Goal: Task Accomplishment & Management: Manage account settings

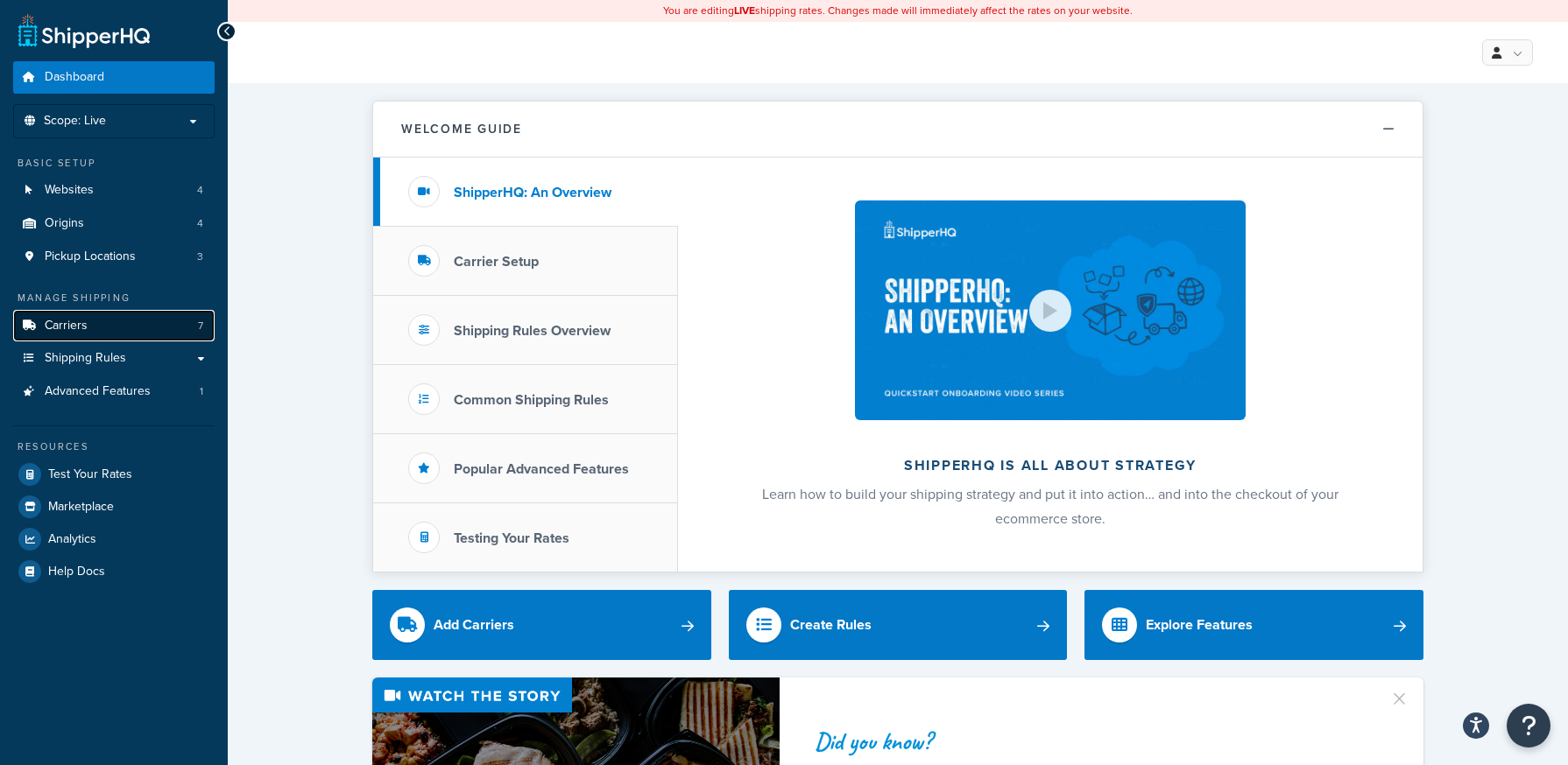
click at [91, 335] on link "Carriers 7" at bounding box center [114, 326] width 202 height 32
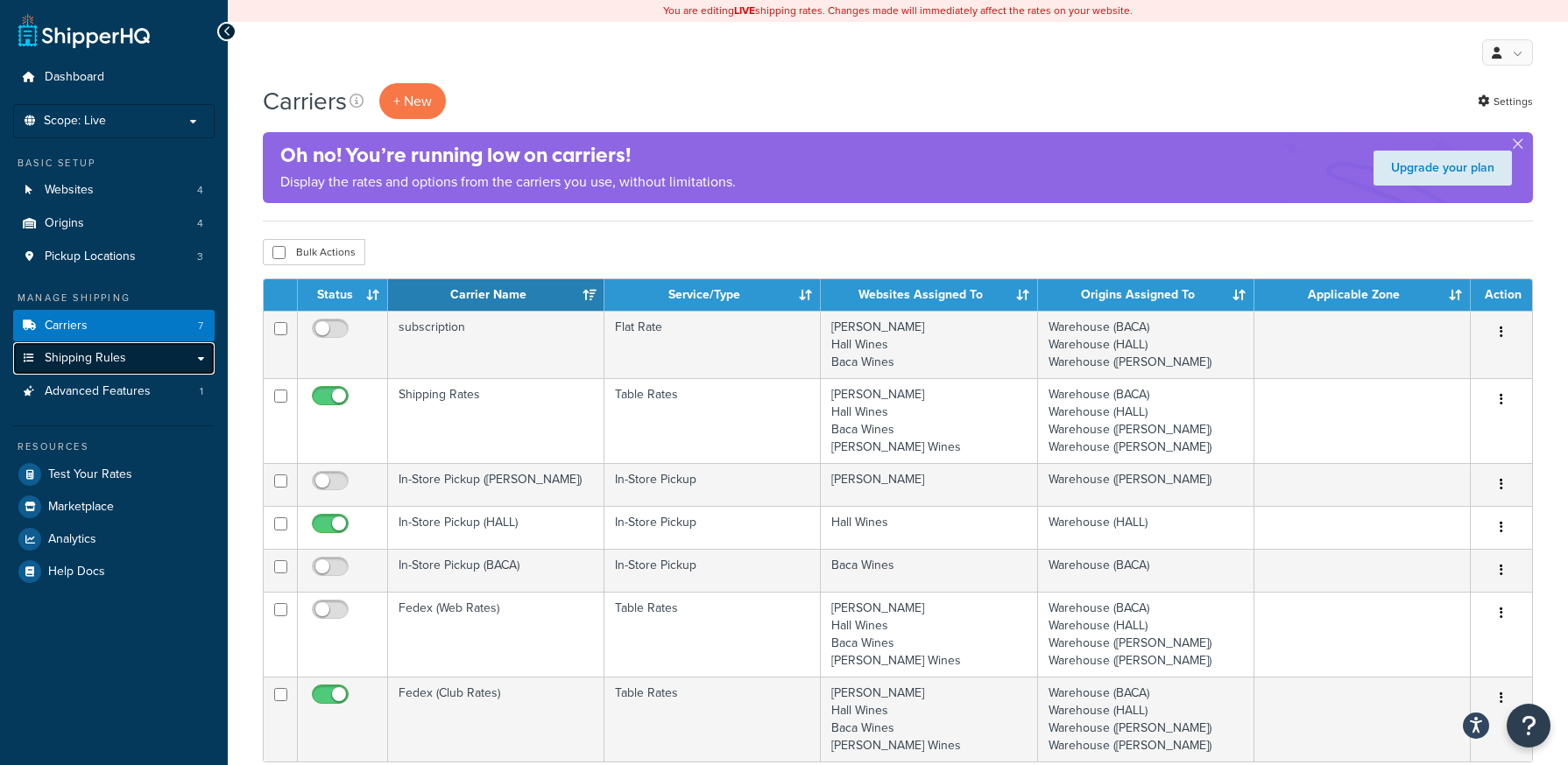
click at [80, 359] on span "Shipping Rules" at bounding box center [86, 358] width 82 height 15
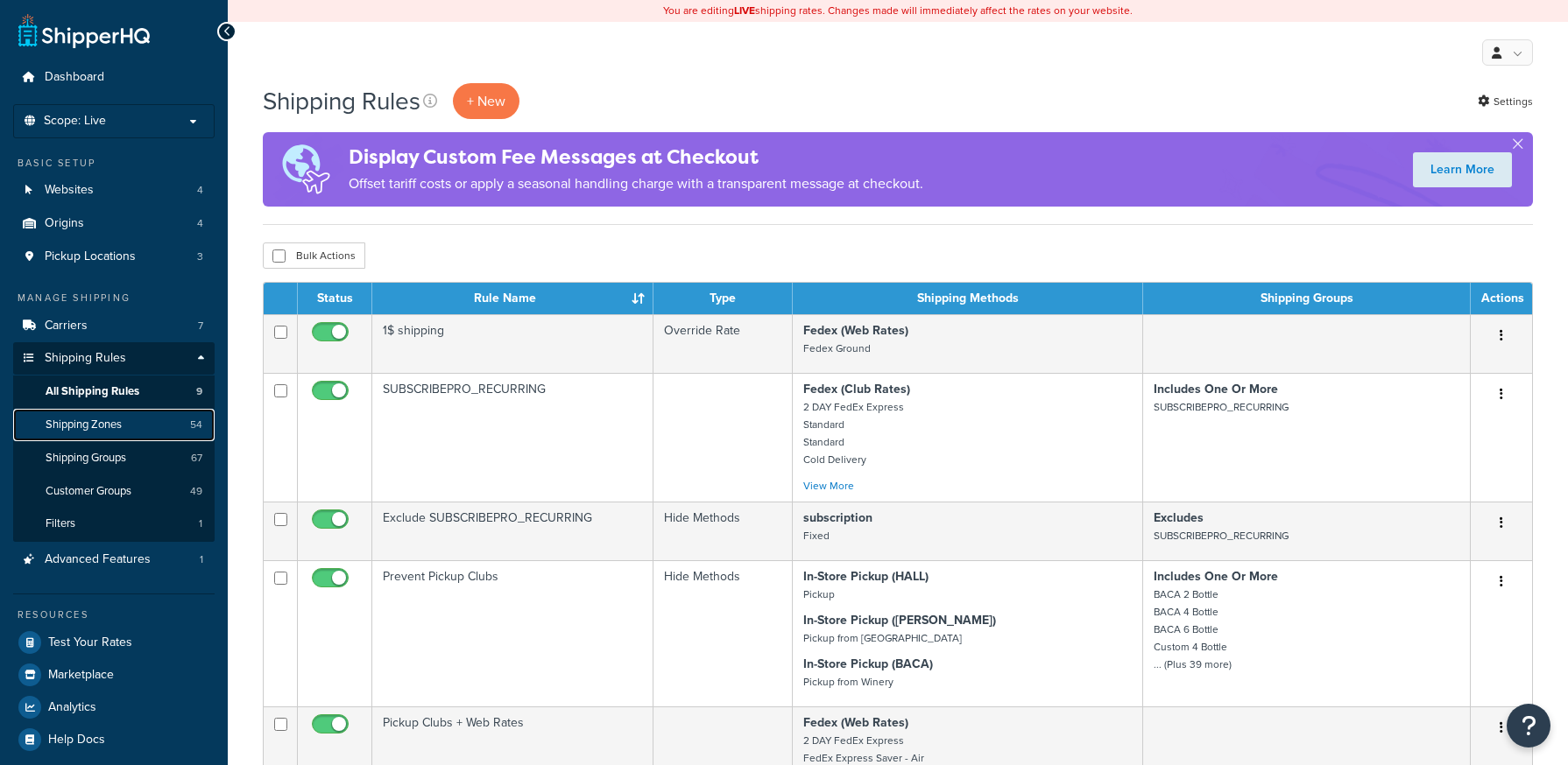
click at [103, 418] on span "Shipping Zones" at bounding box center [84, 425] width 76 height 15
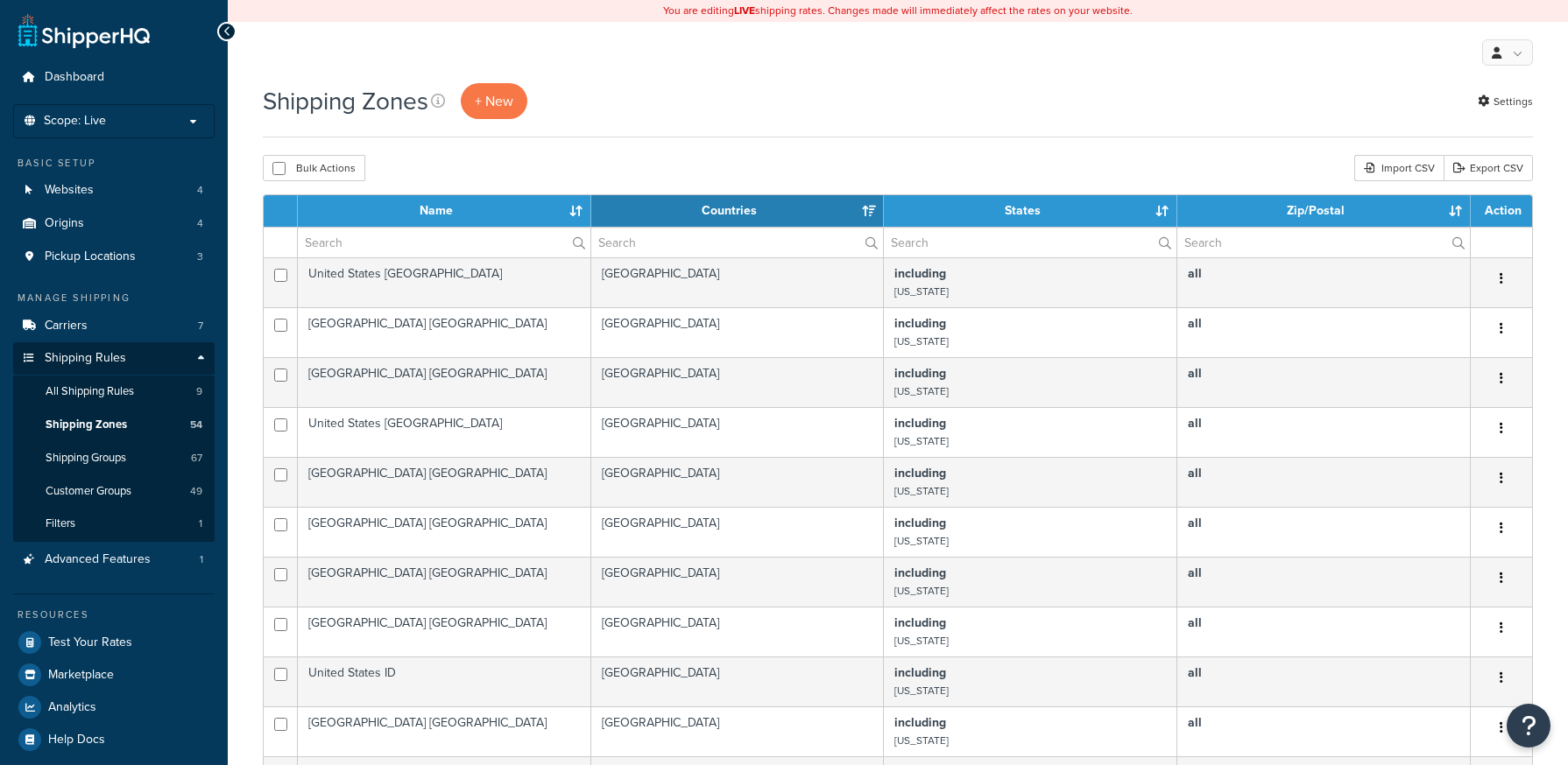
select select "15"
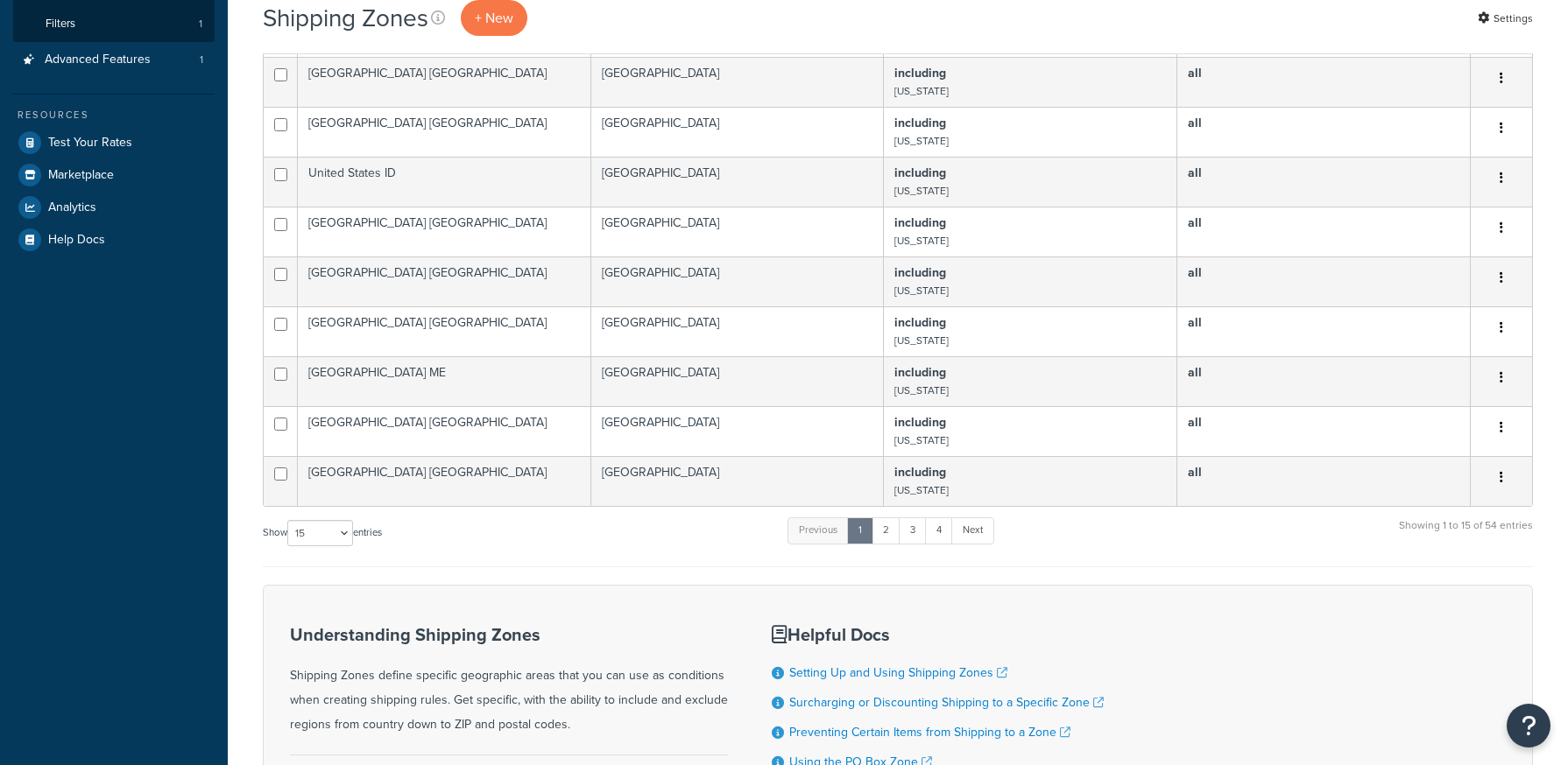
scroll to position [686, 0]
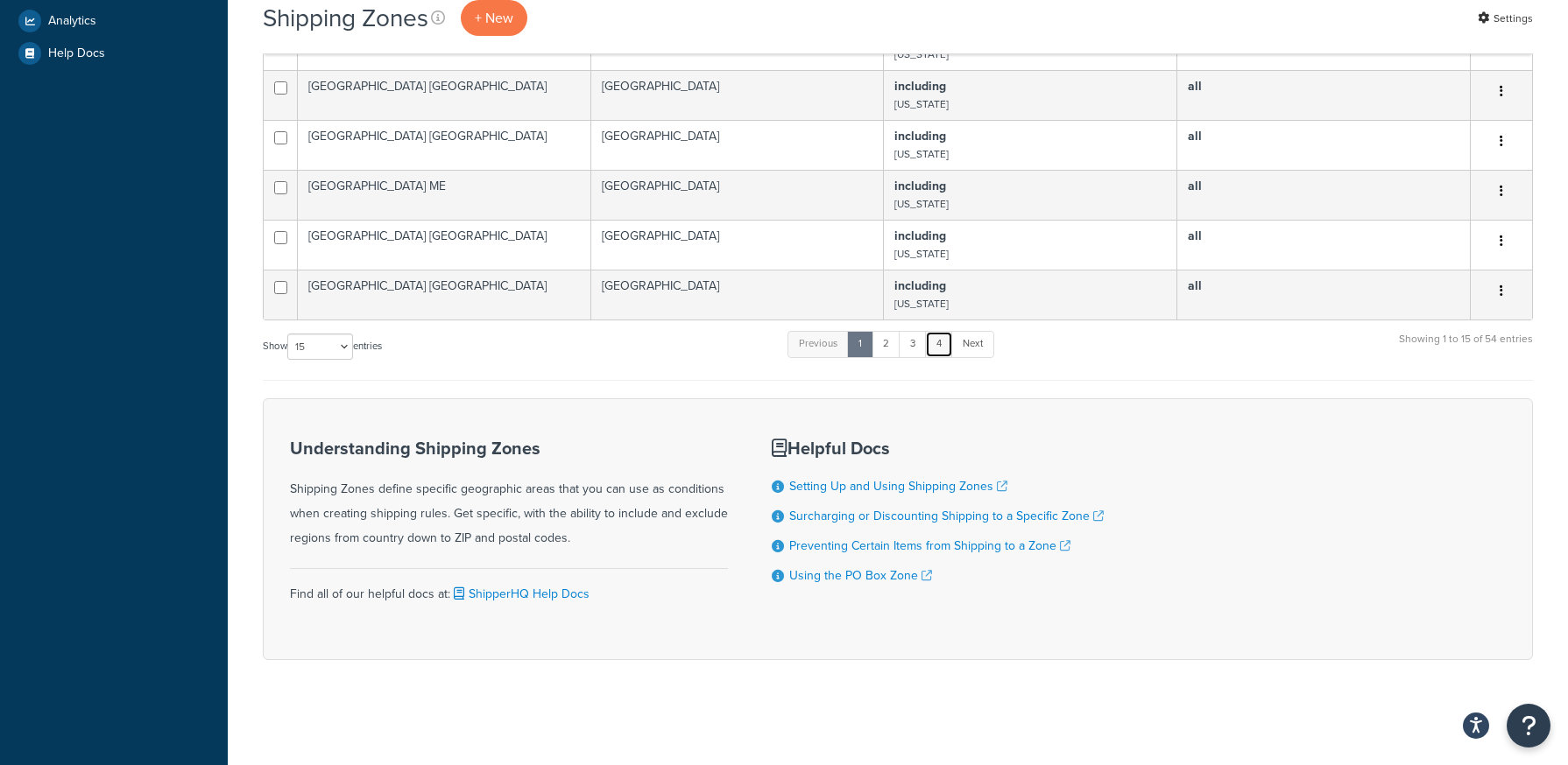
click at [944, 338] on link "4" at bounding box center [939, 344] width 28 height 27
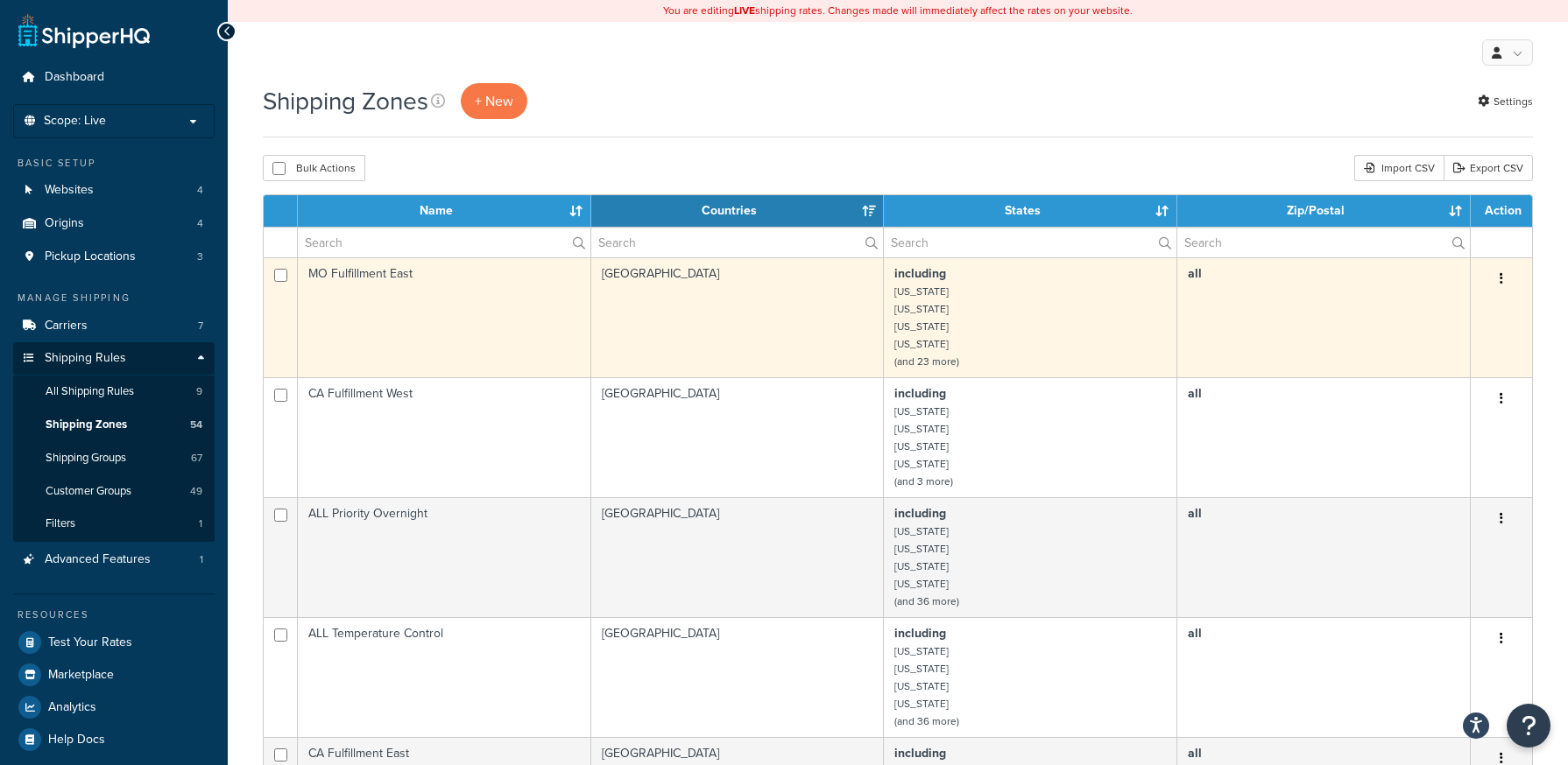
scroll to position [87, 0]
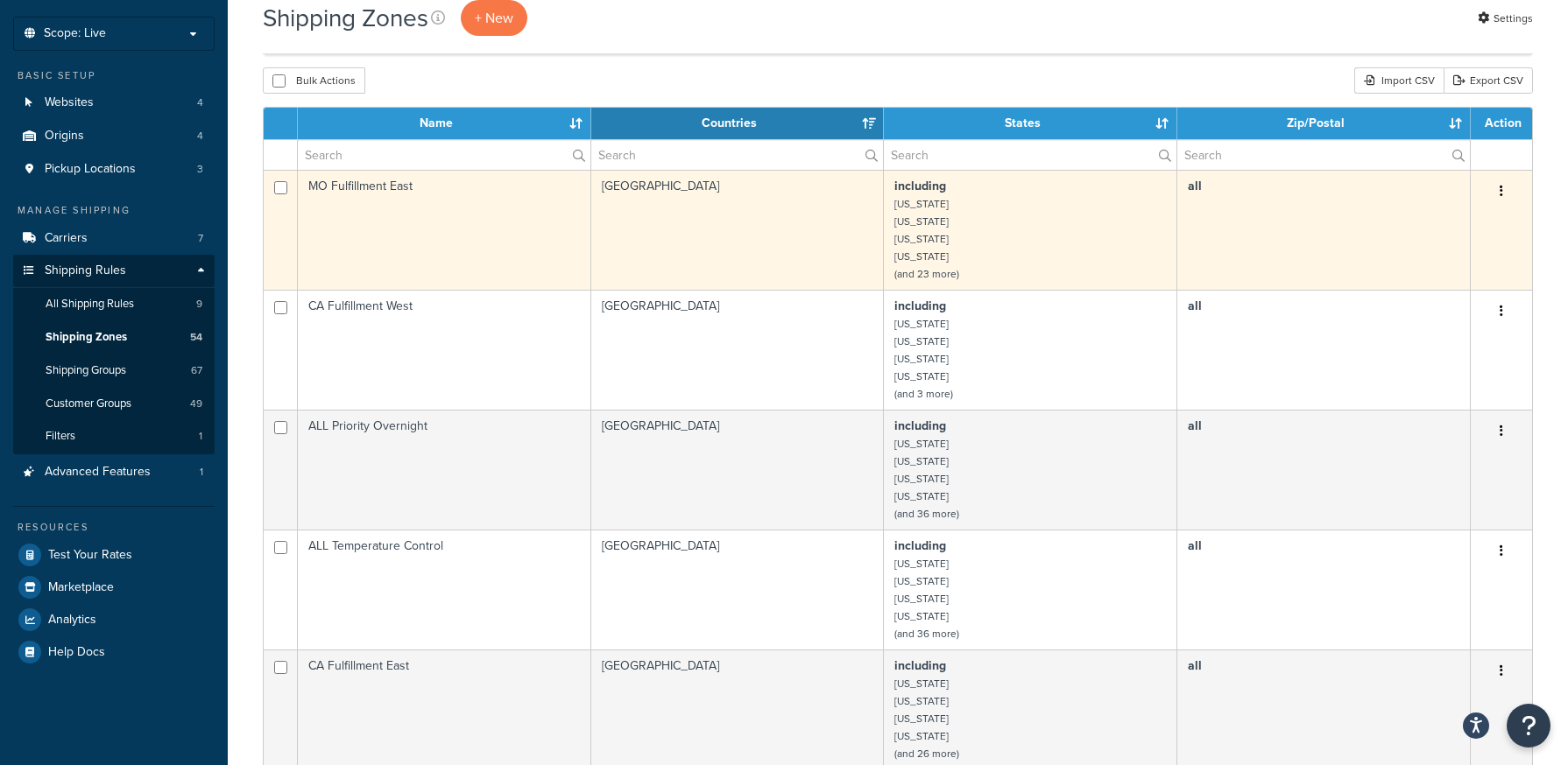
click at [408, 221] on td "MO Fulfillment East" at bounding box center [444, 230] width 294 height 120
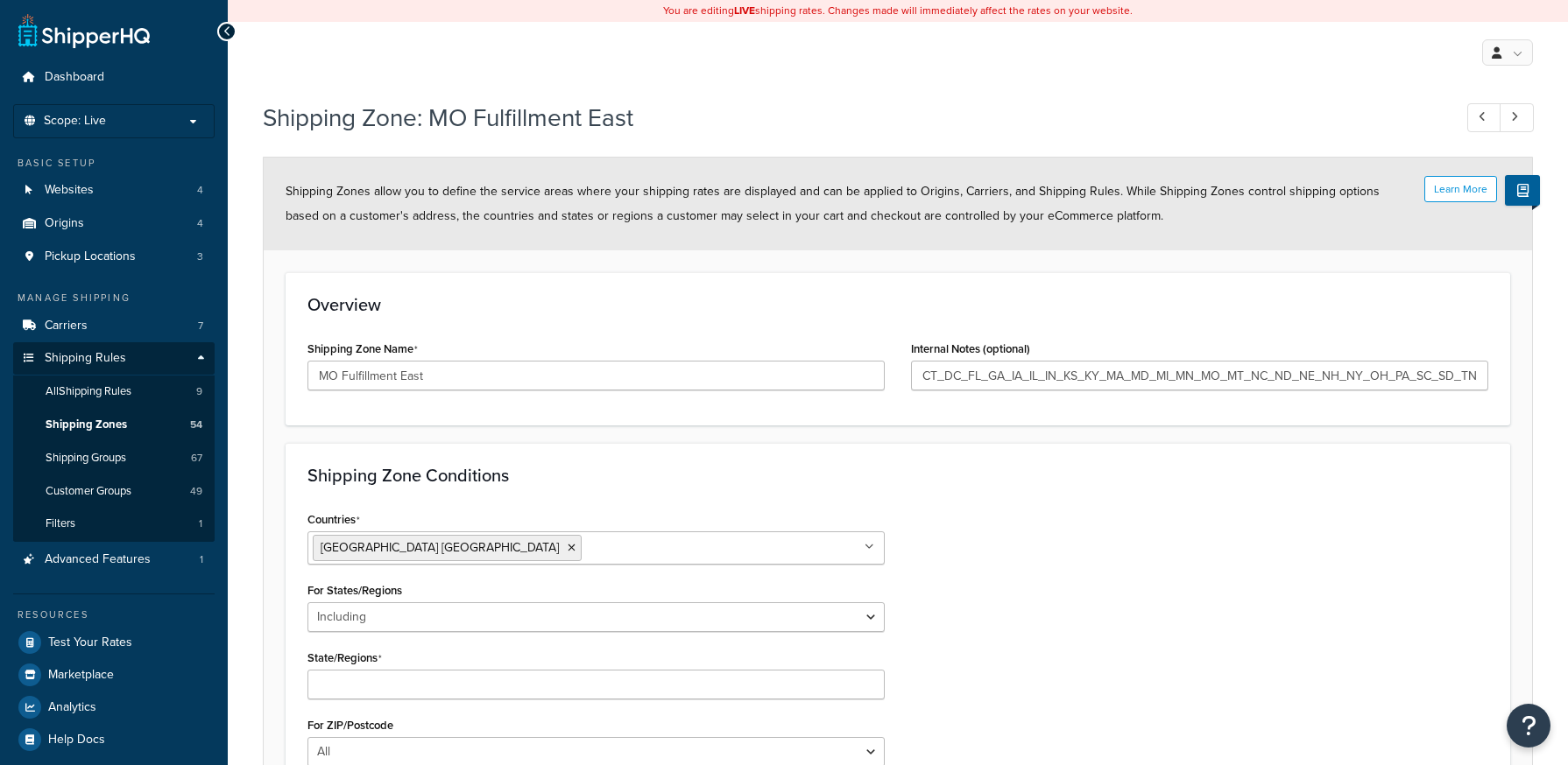
select select "including"
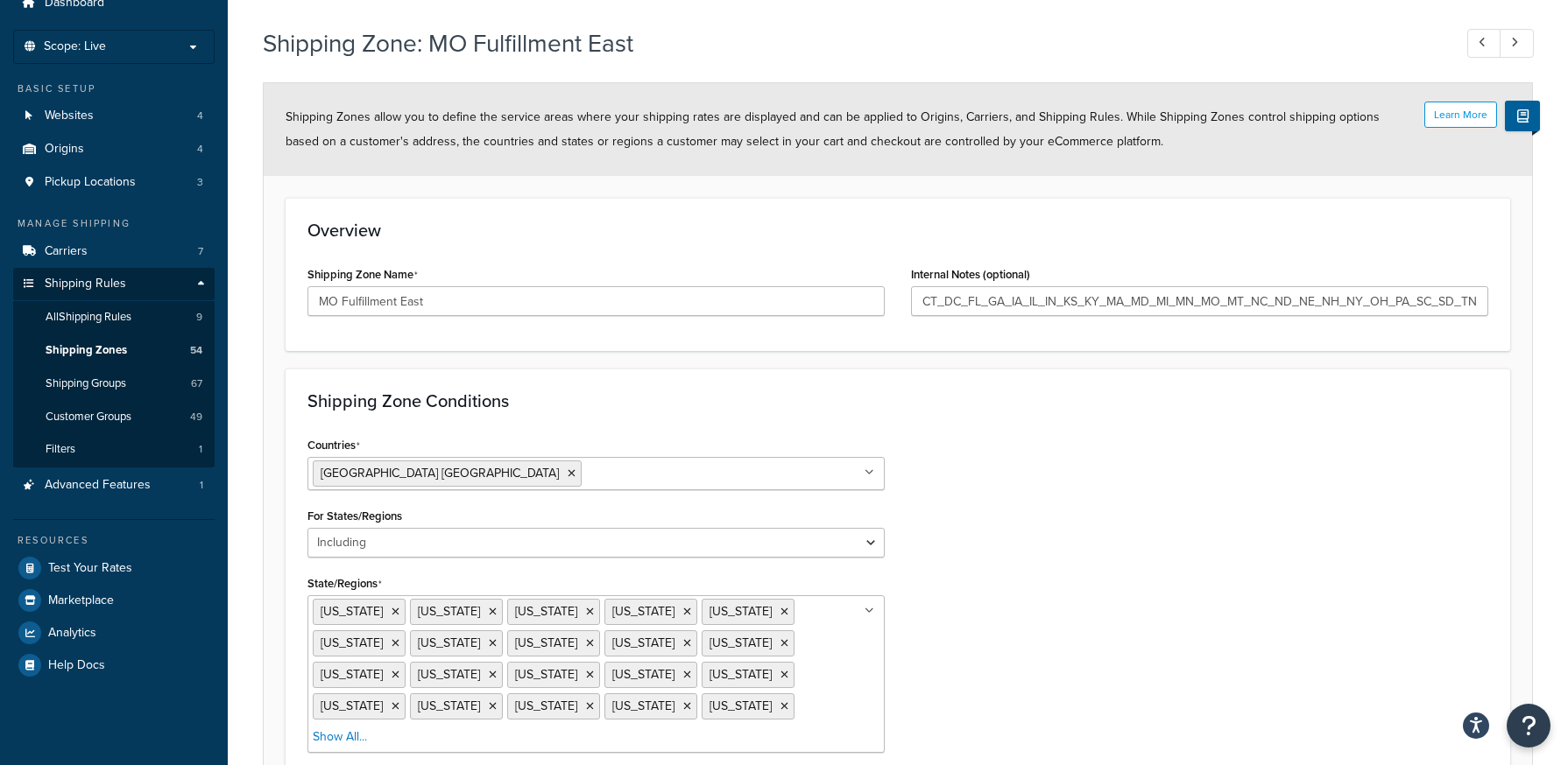
scroll to position [175, 0]
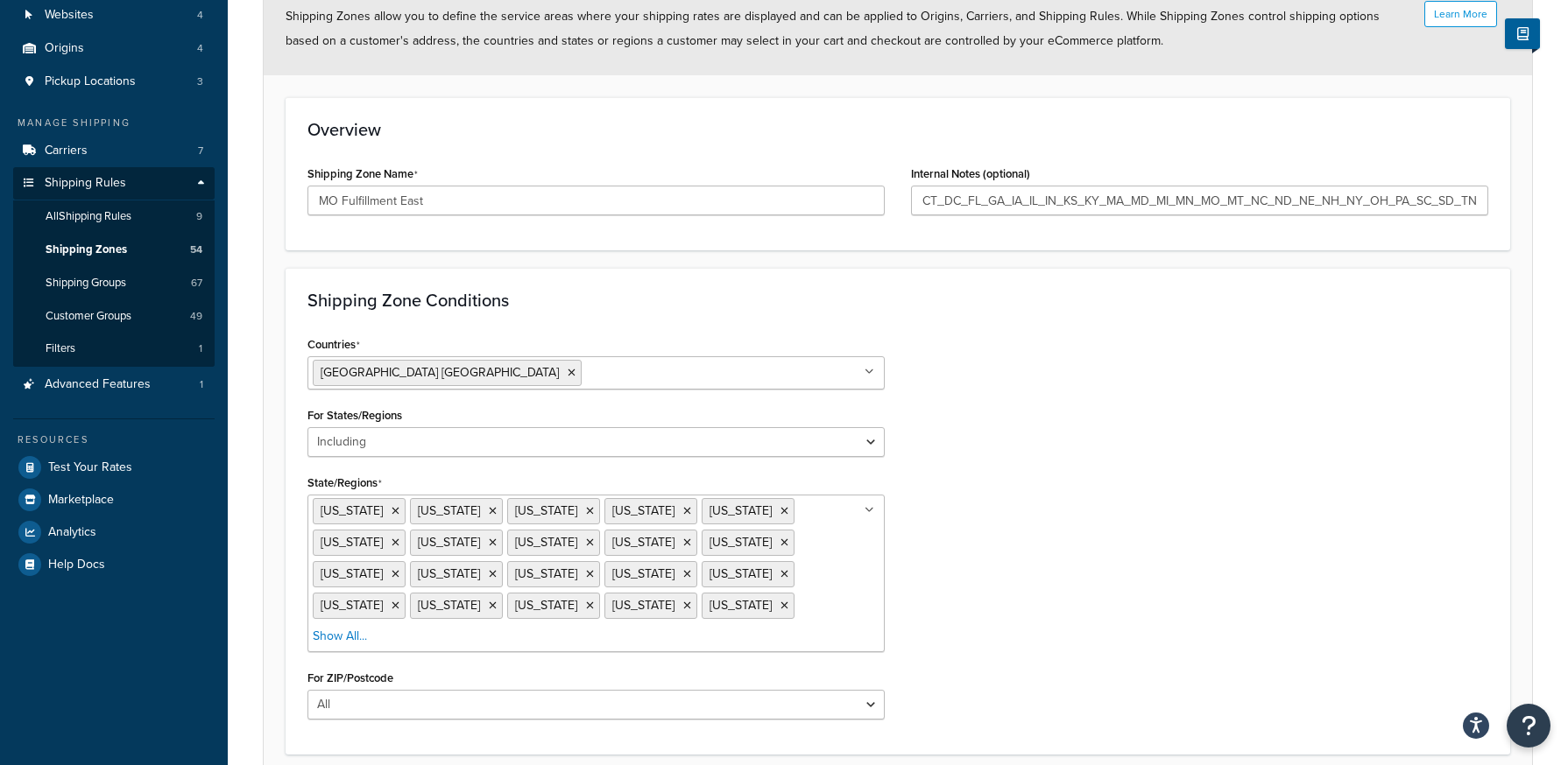
click at [694, 618] on ul "[US_STATE] [US_STATE][GEOGRAPHIC_DATA] [US_STATE] [US_STATE] [US_STATE] [US_STA…" at bounding box center [595, 573] width 577 height 158
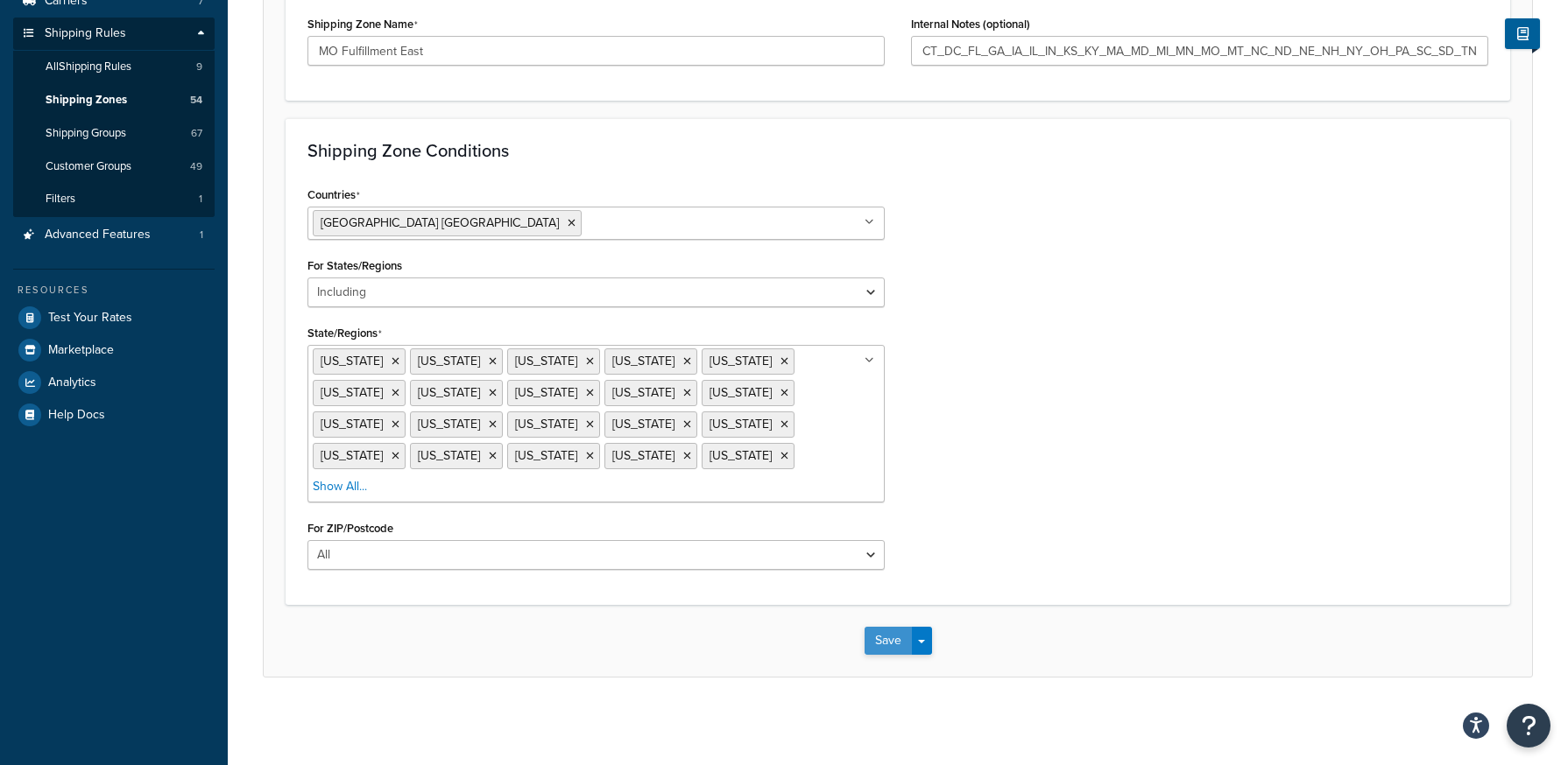
scroll to position [295, 0]
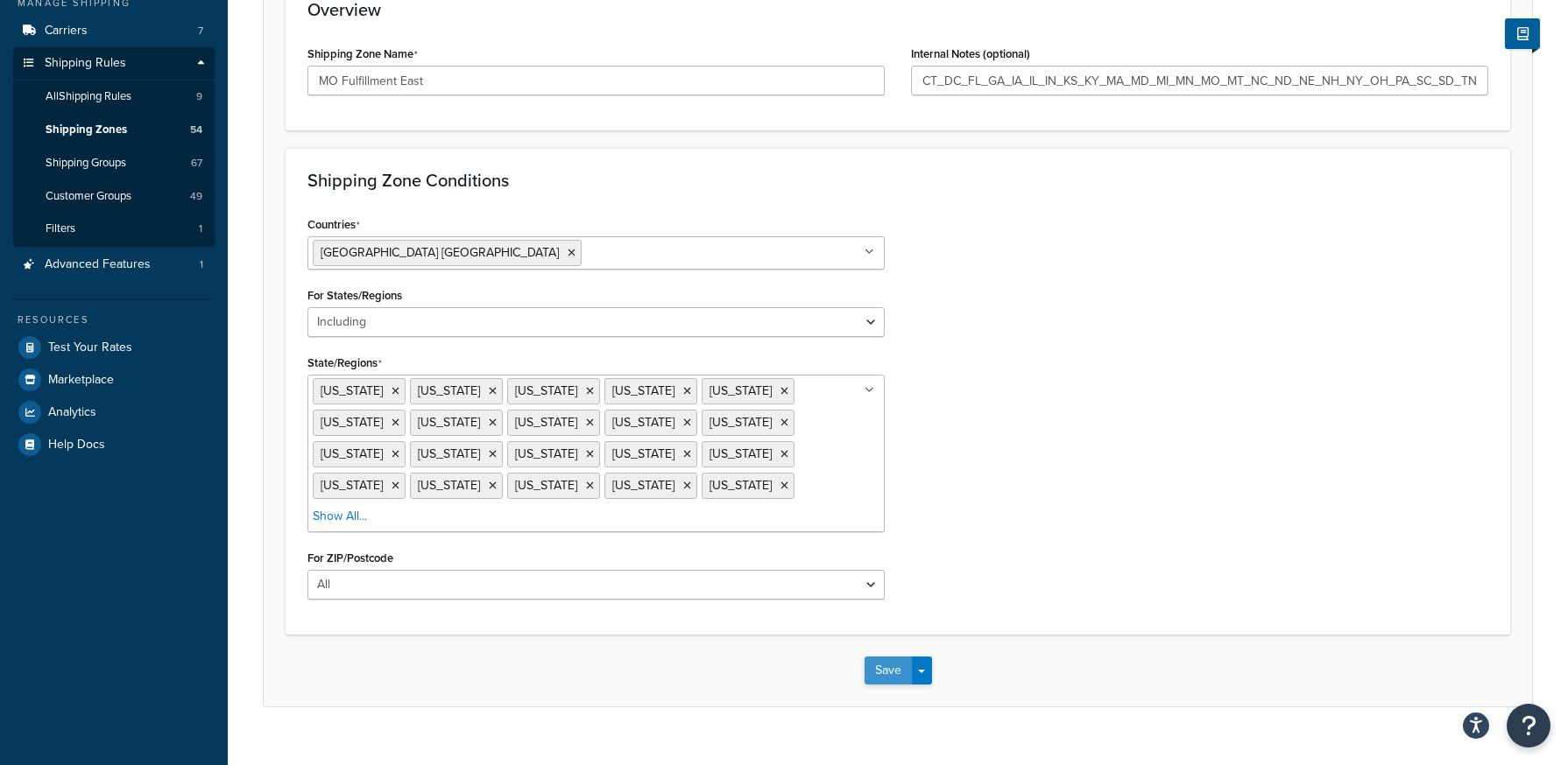
click at [899, 657] on button "Save" at bounding box center [888, 670] width 48 height 28
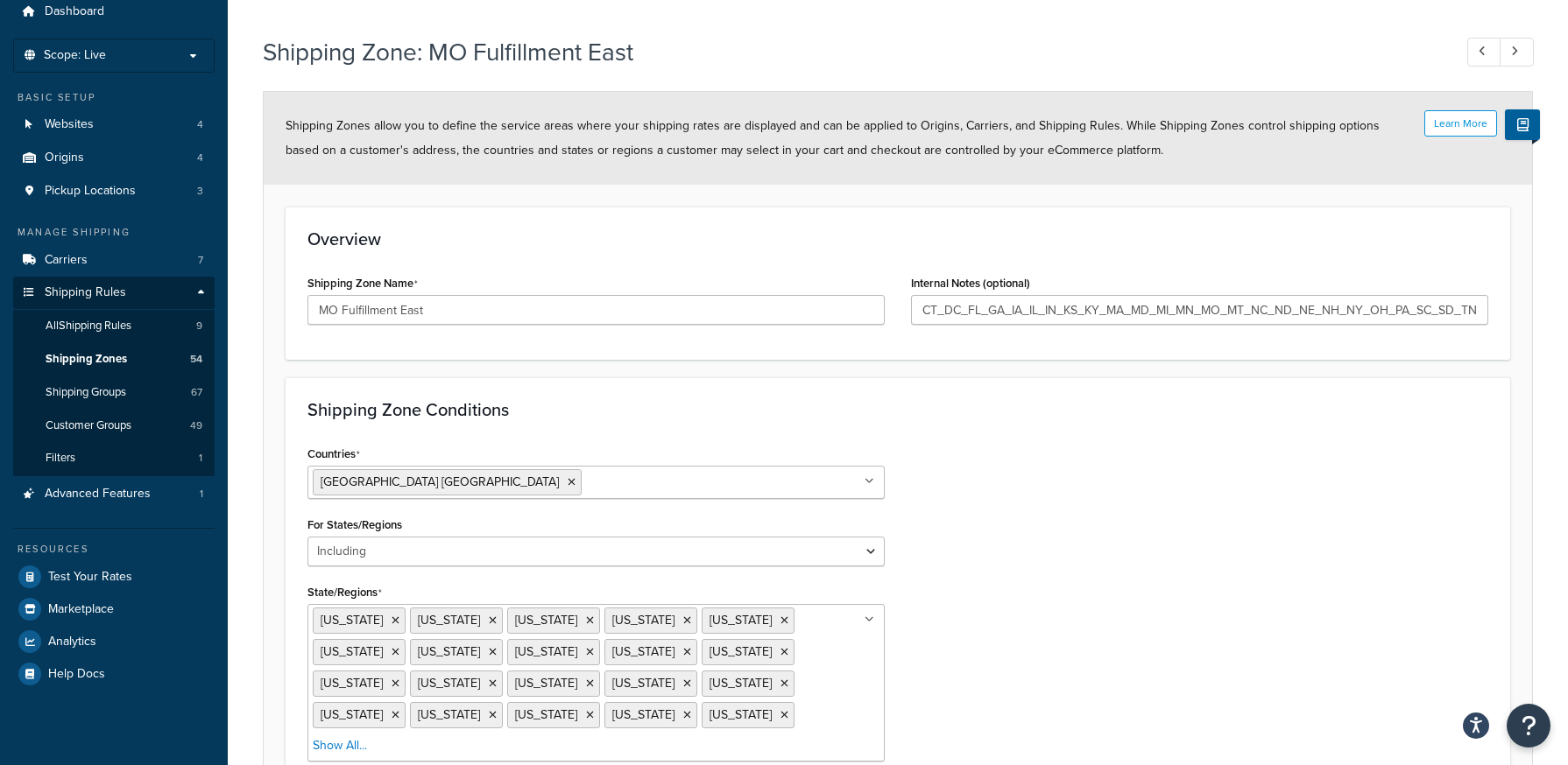
scroll to position [175, 0]
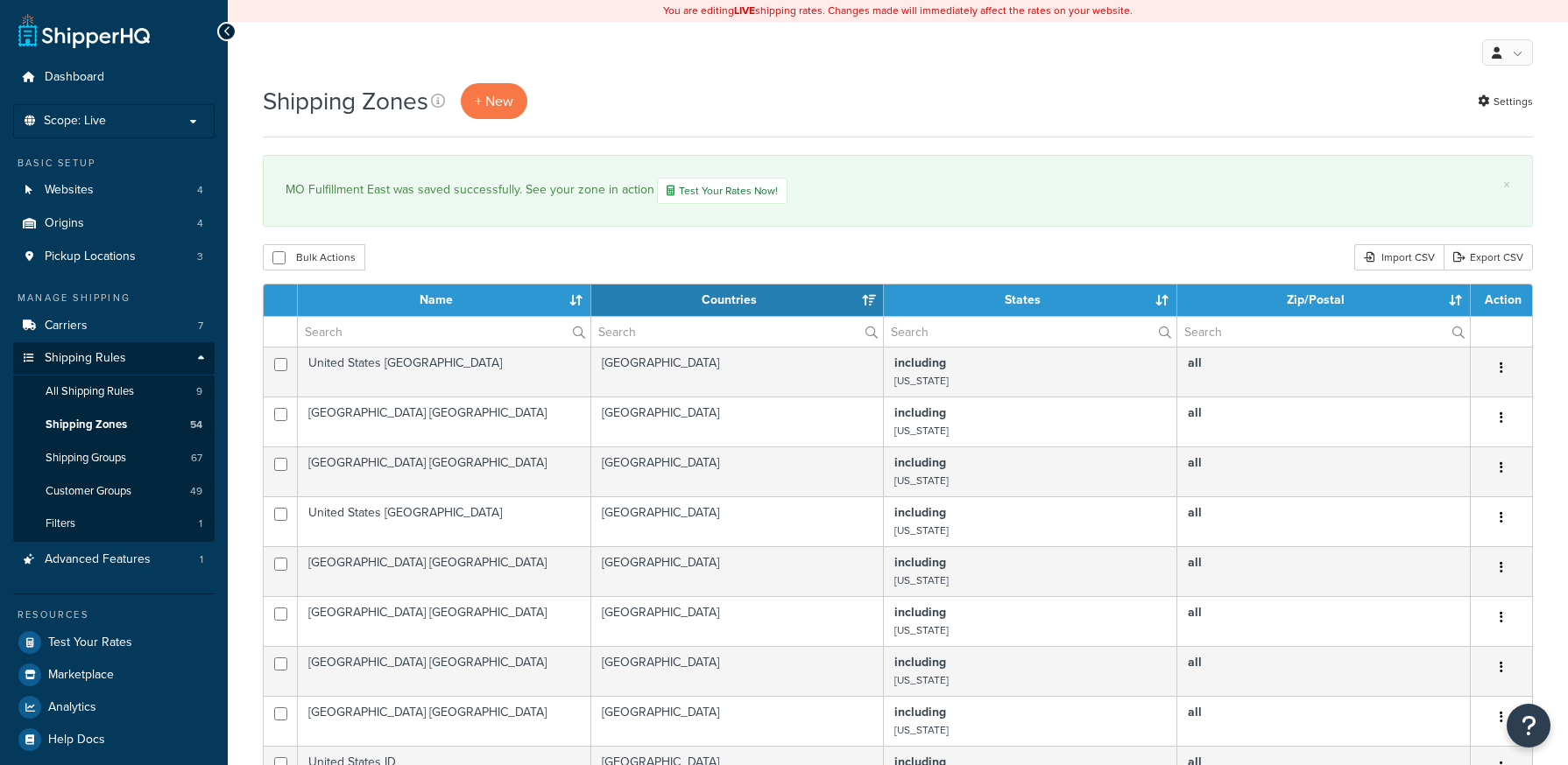
select select "15"
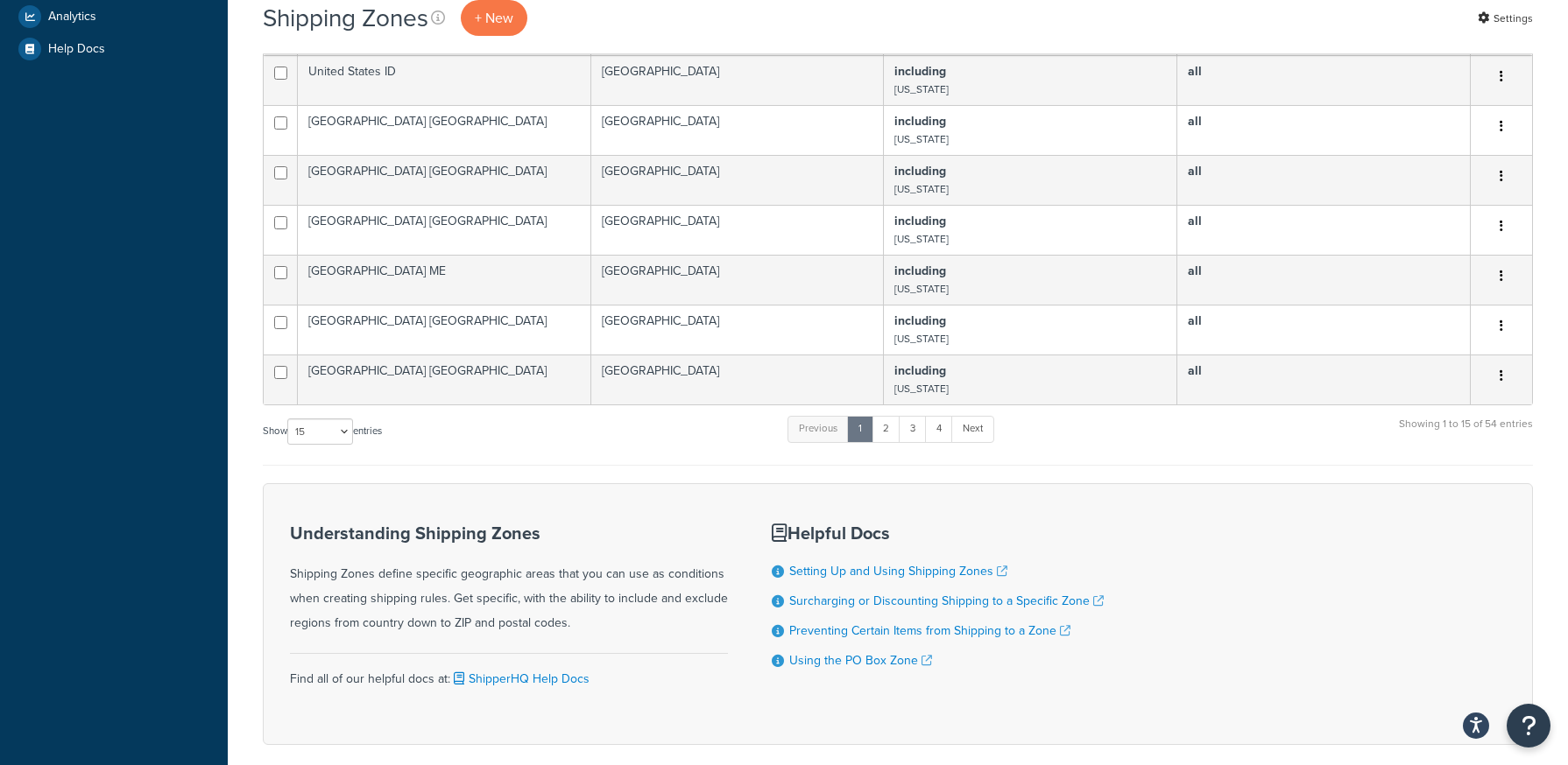
scroll to position [776, 0]
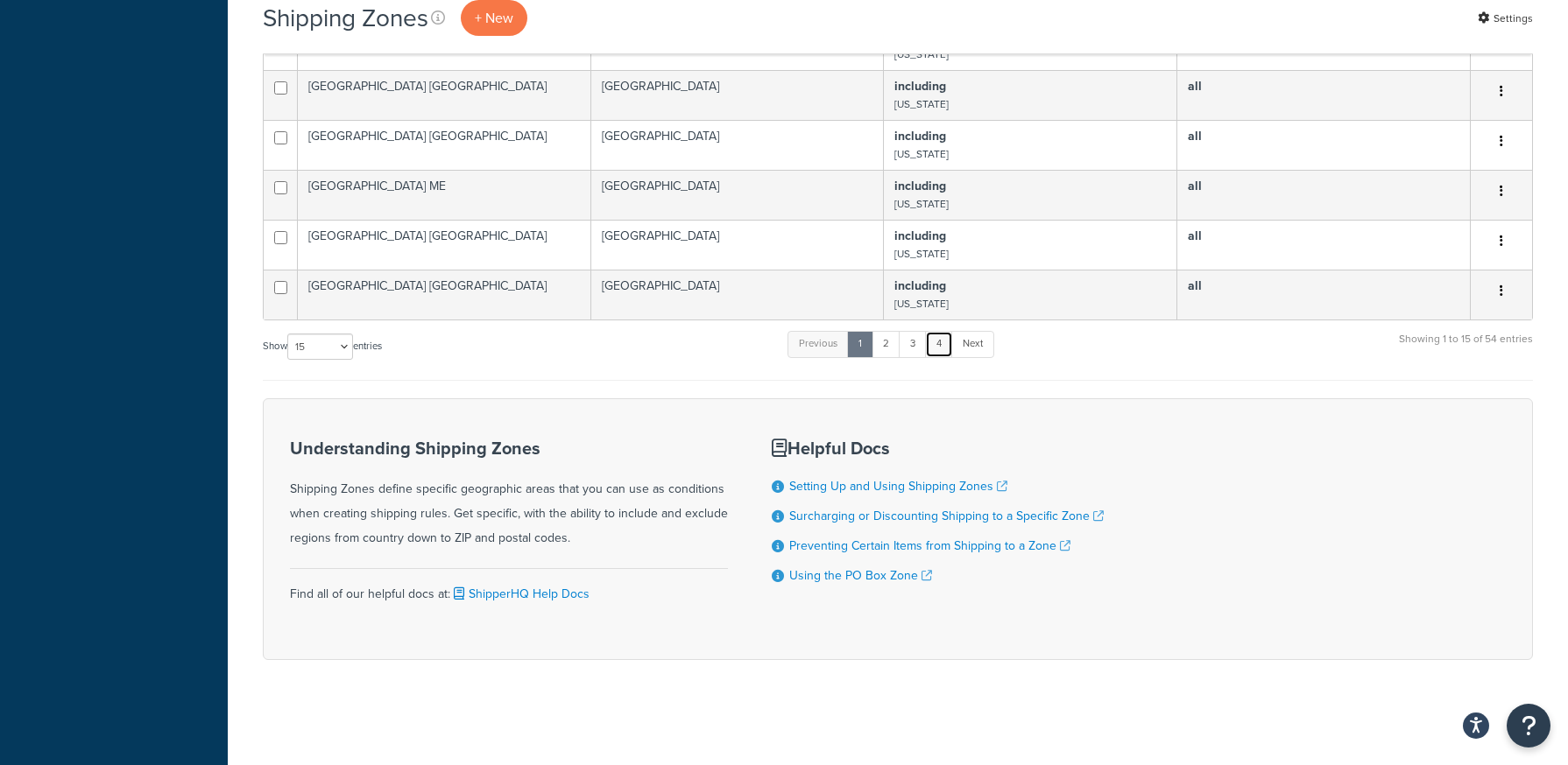
click at [941, 354] on link "4" at bounding box center [939, 344] width 28 height 27
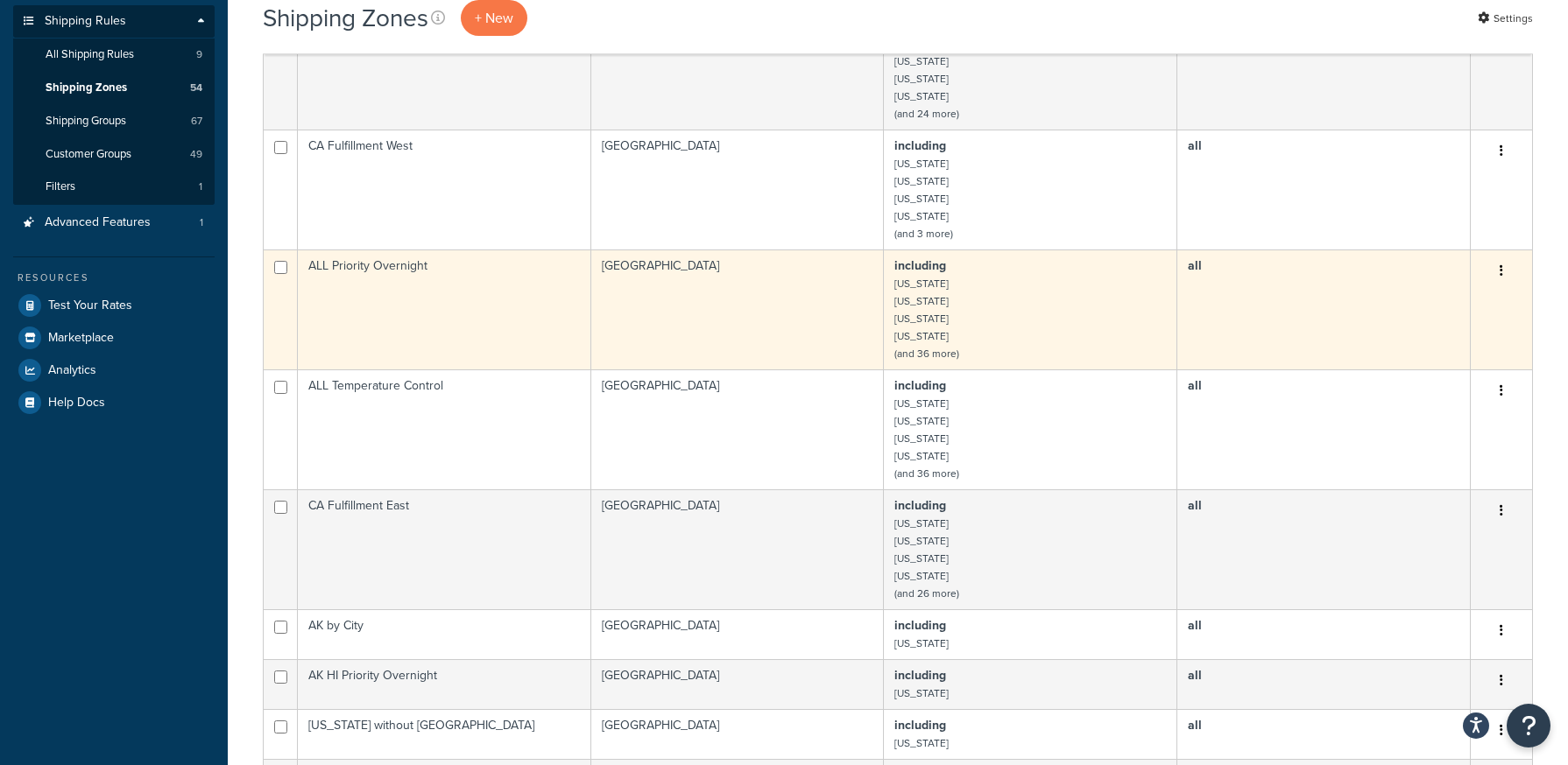
scroll to position [251, 0]
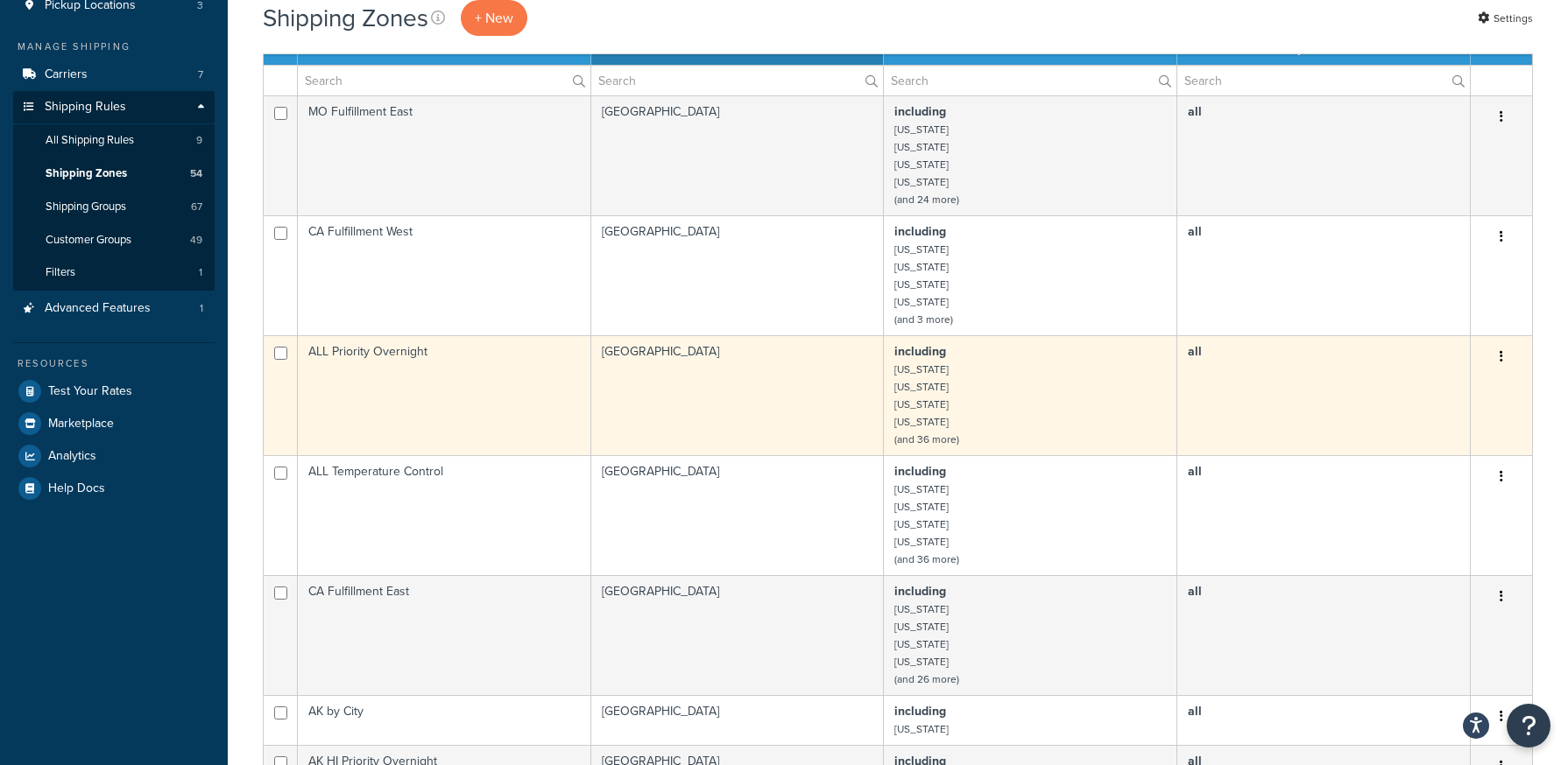
click at [421, 365] on td "ALL Priority Overnight" at bounding box center [444, 395] width 294 height 120
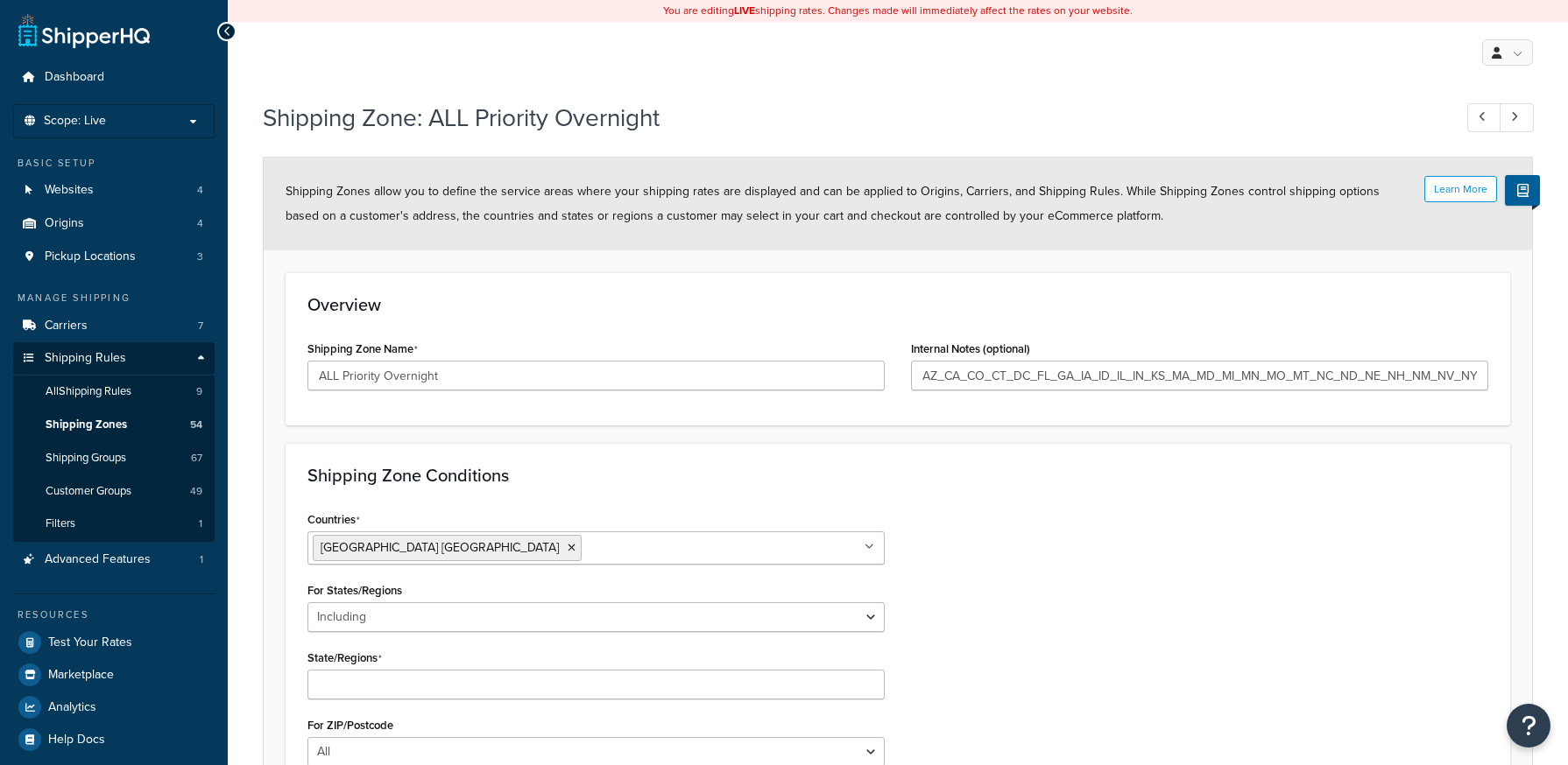
select select "including"
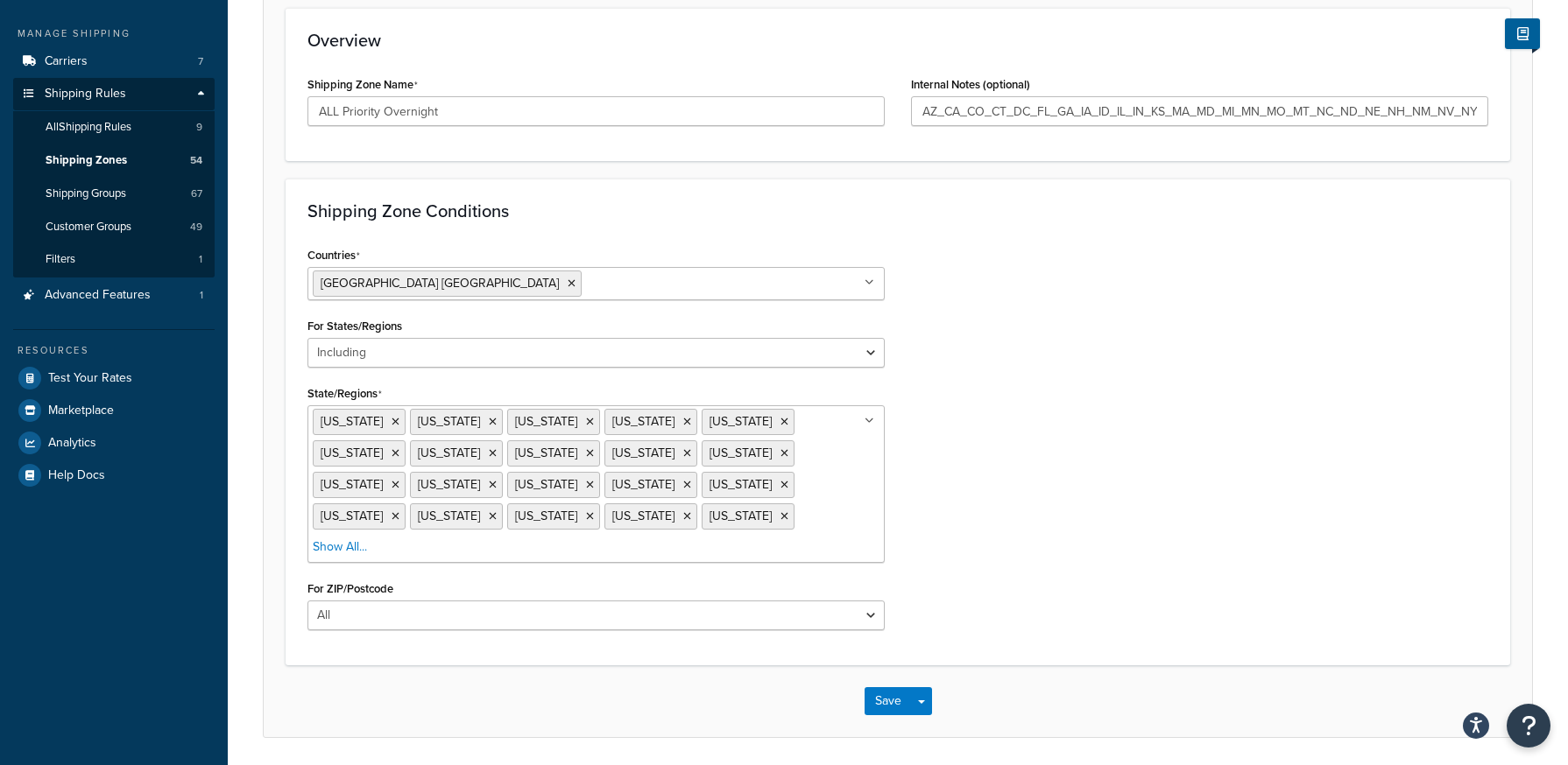
scroll to position [295, 0]
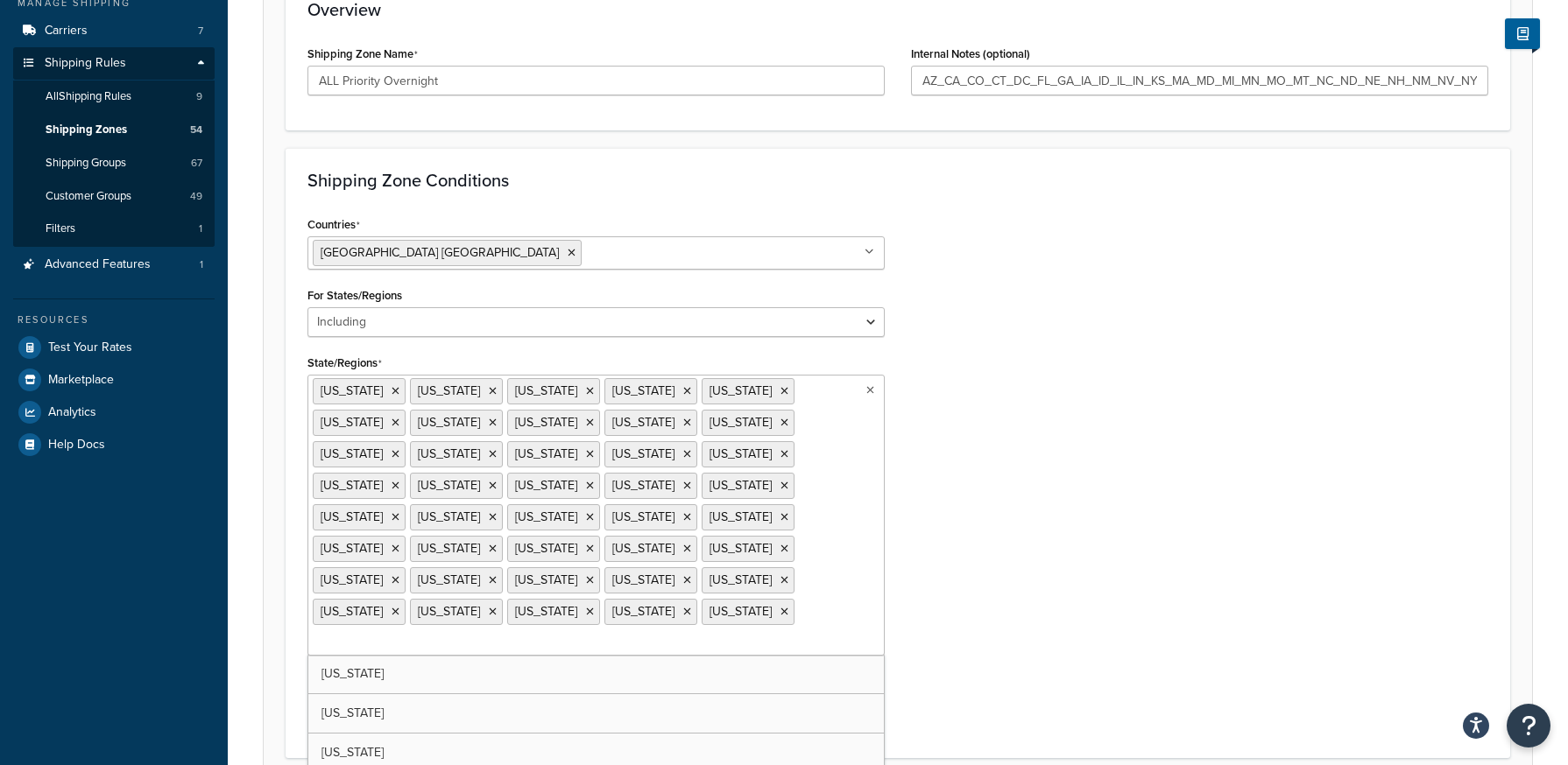
click at [656, 492] on ul "[US_STATE] [US_STATE] [US_STATE] [US_STATE] [US_STATE][GEOGRAPHIC_DATA] [US_STA…" at bounding box center [595, 515] width 577 height 281
type input "a"
click at [895, 692] on div "Shipping Zone: ALL Priority Overnight Learn More Shipping Zones allow you to de…" at bounding box center [898, 337] width 1340 height 1082
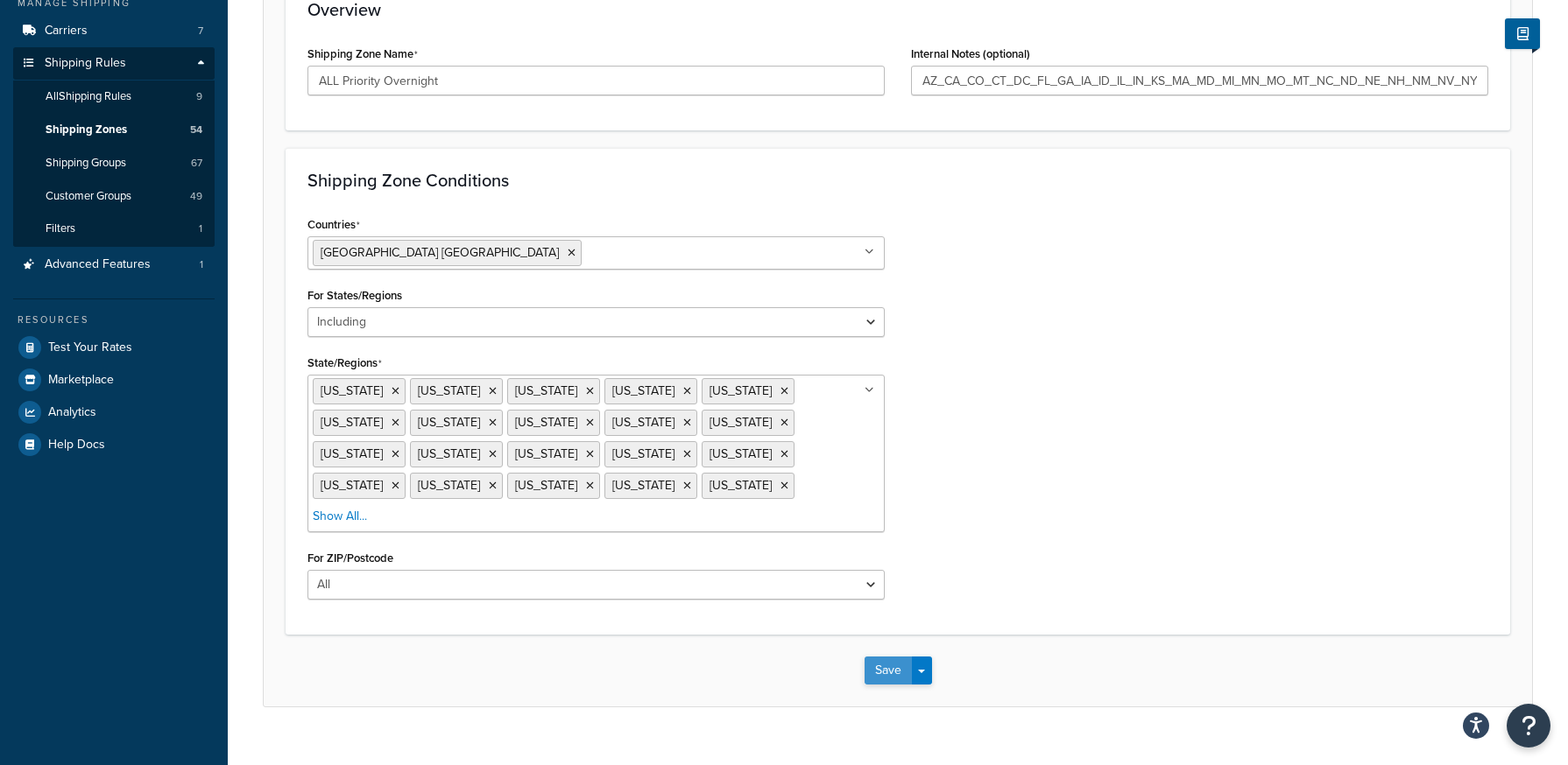
click at [875, 657] on button "Save" at bounding box center [888, 670] width 48 height 28
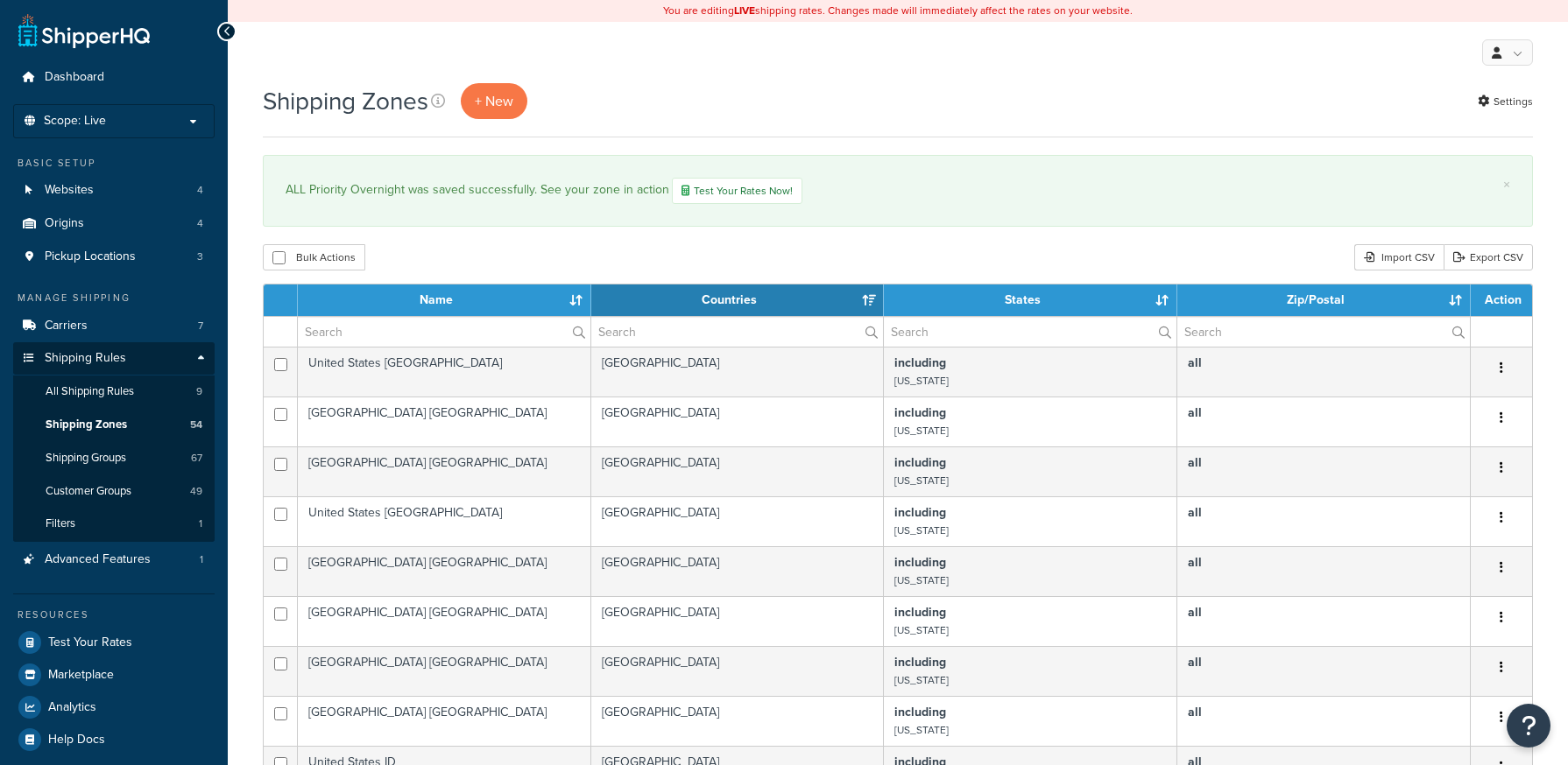
select select "15"
